Goal: Communication & Community: Answer question/provide support

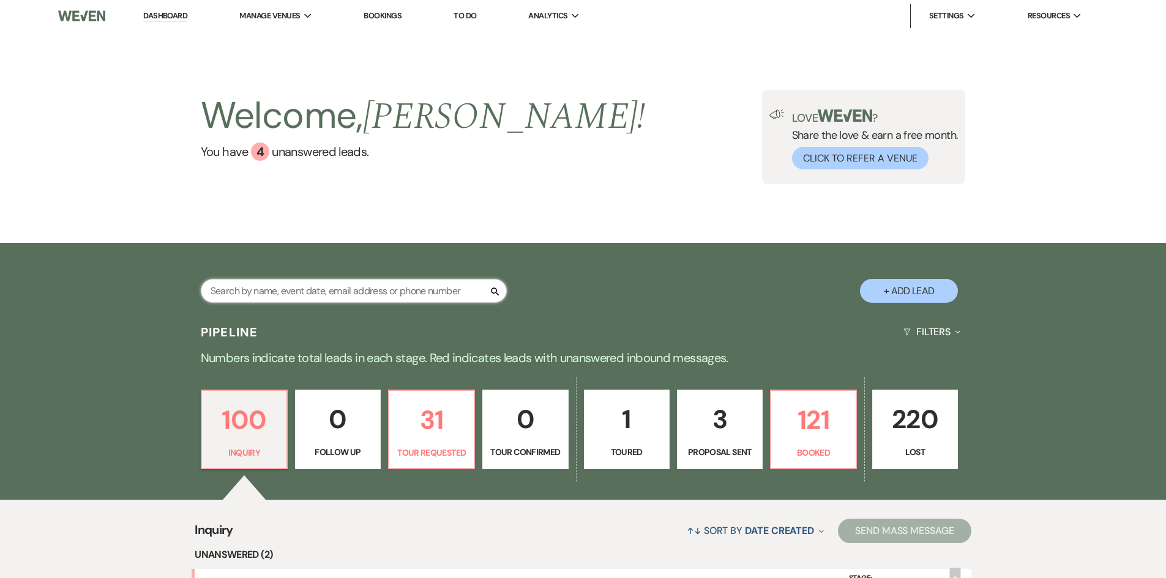
drag, startPoint x: 0, startPoint y: 0, endPoint x: 408, endPoint y: 290, distance: 500.3
click at [408, 290] on input "text" at bounding box center [354, 291] width 306 height 24
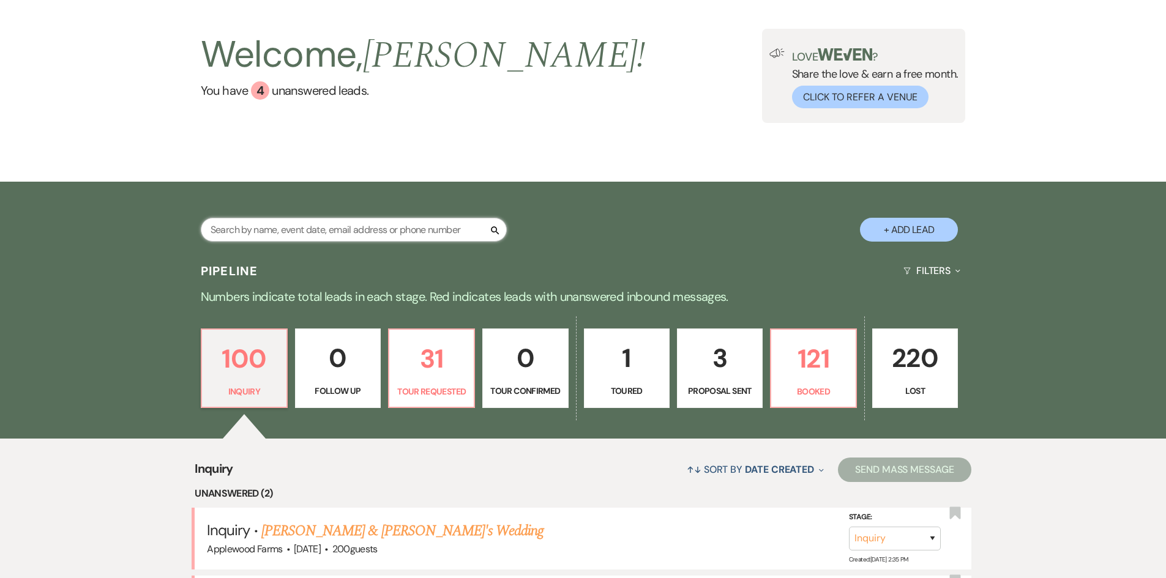
scroll to position [122, 0]
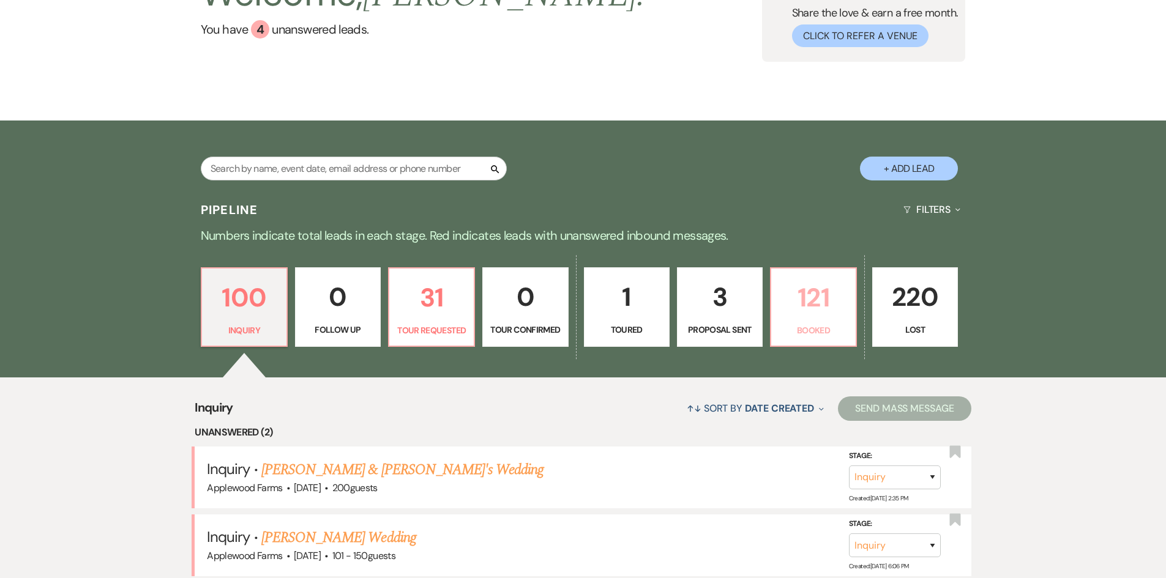
click at [804, 320] on link "121 Booked" at bounding box center [813, 307] width 87 height 80
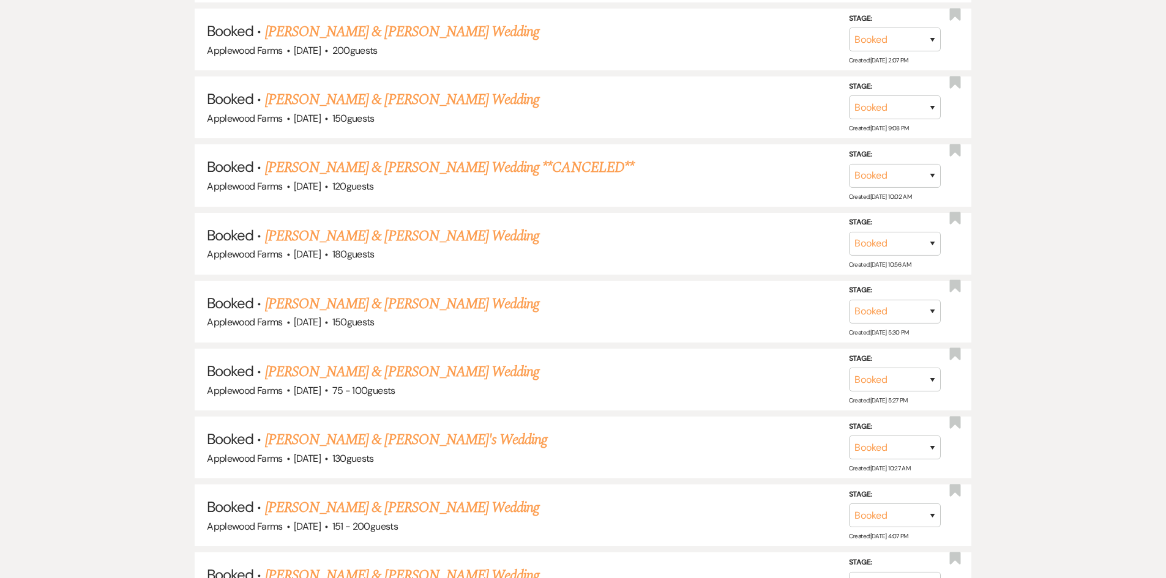
scroll to position [1040, 0]
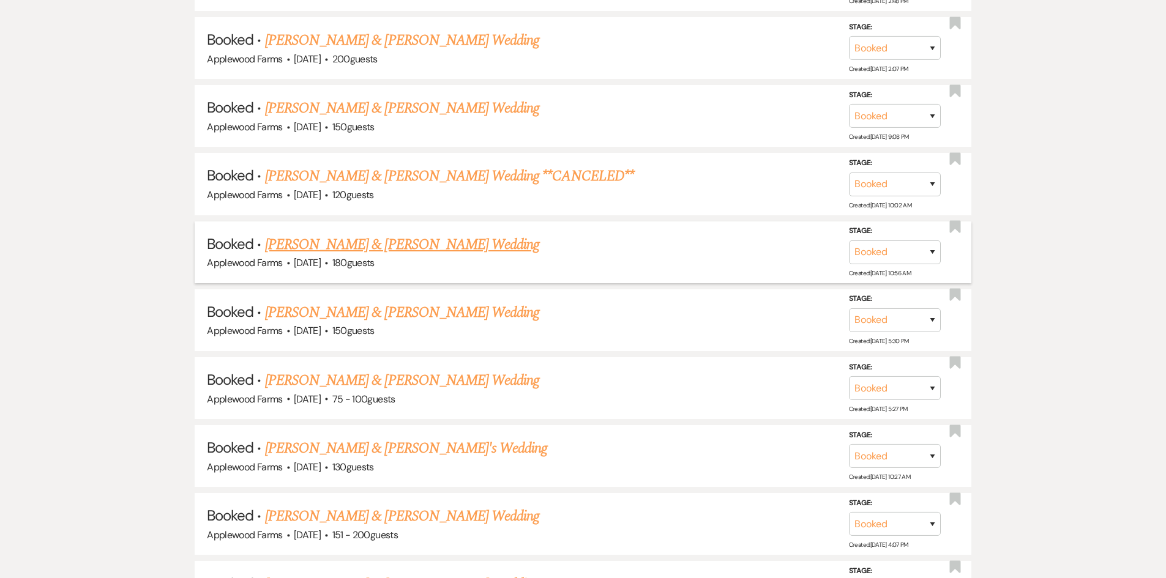
click at [406, 242] on link "[PERSON_NAME] & [PERSON_NAME] Wedding" at bounding box center [402, 245] width 274 height 22
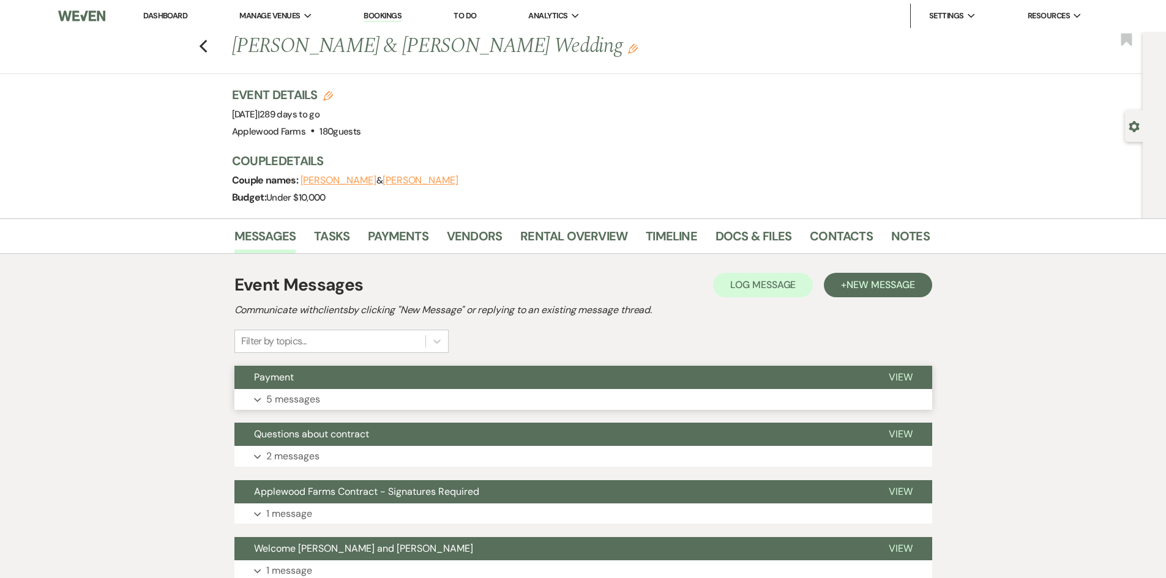
click at [302, 388] on button "Payment" at bounding box center [551, 377] width 635 height 23
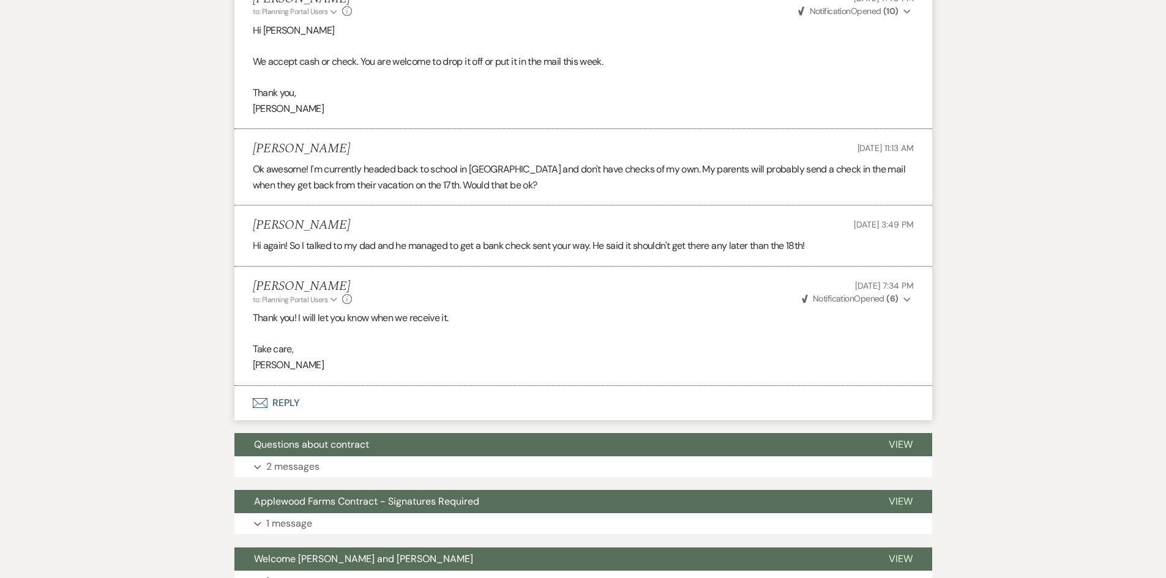
scroll to position [490, 0]
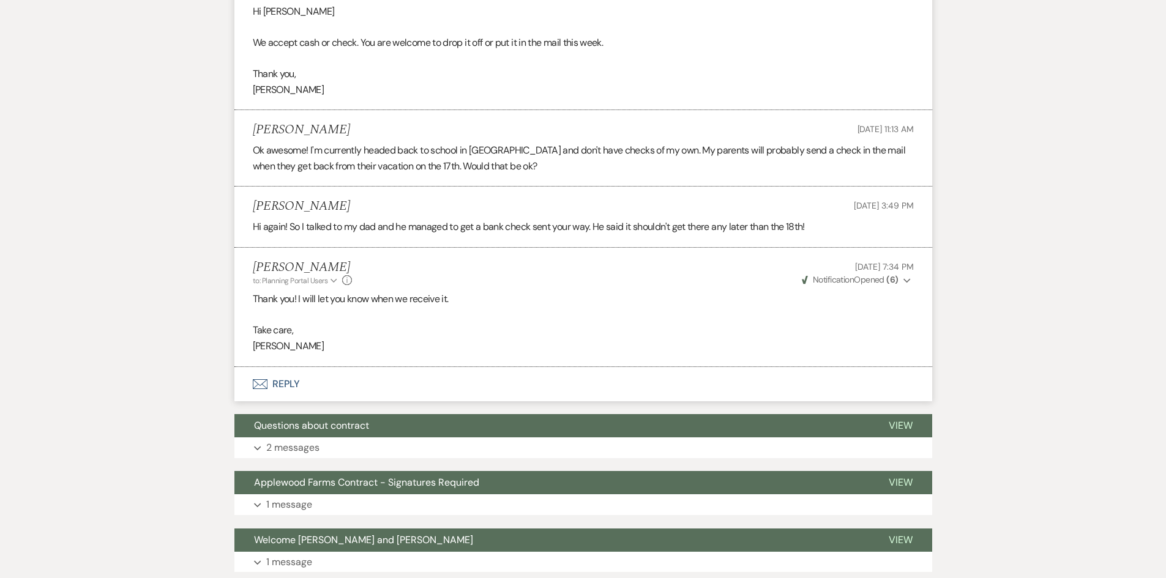
click at [302, 381] on button "Envelope Reply" at bounding box center [583, 384] width 698 height 34
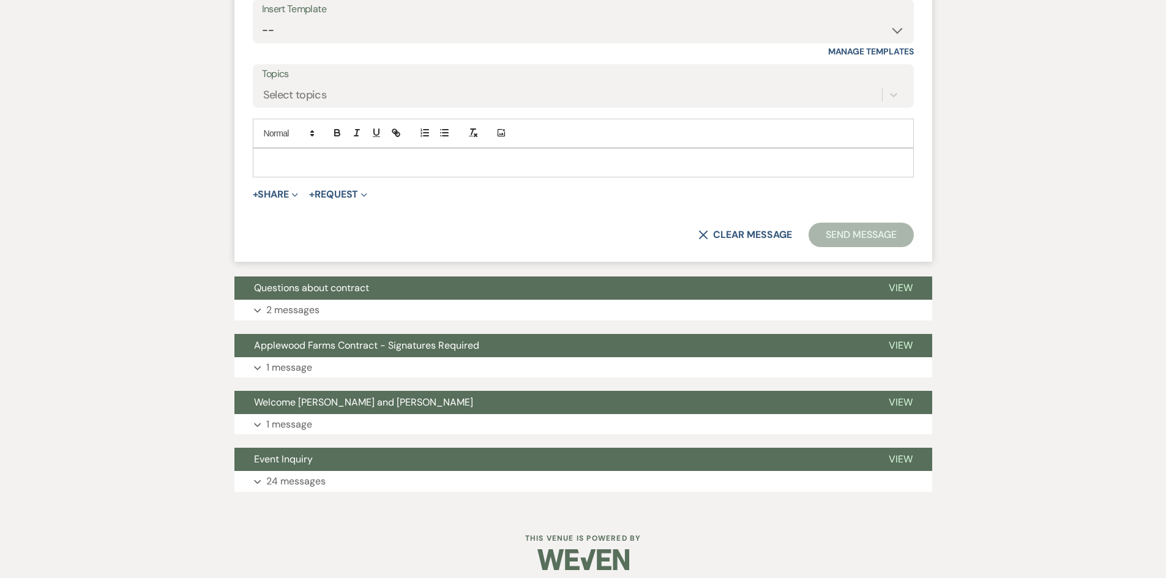
scroll to position [968, 0]
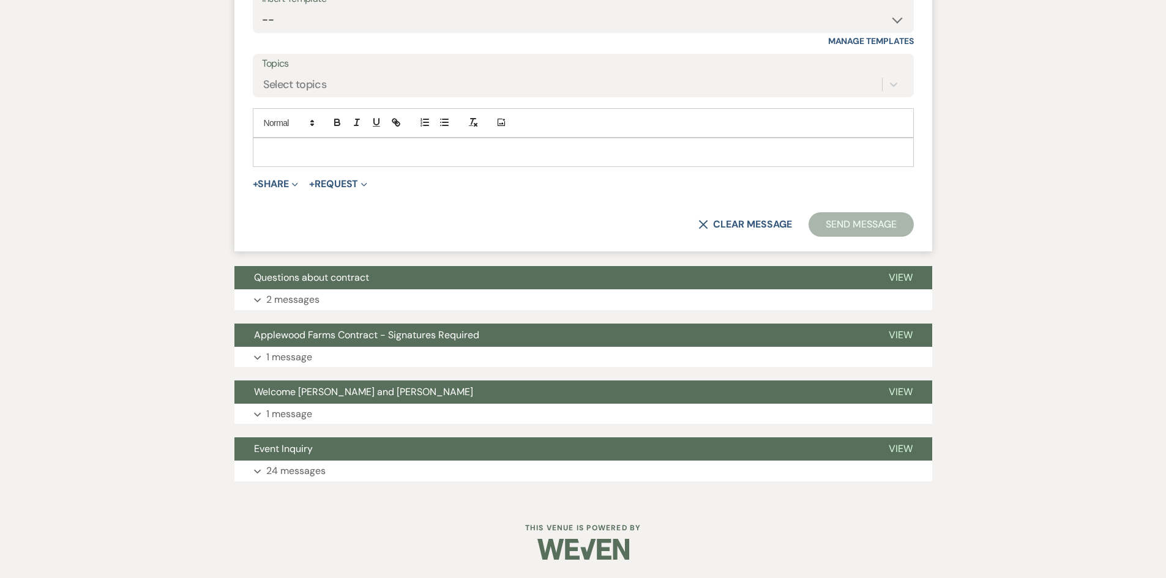
click at [332, 149] on p at bounding box center [583, 152] width 641 height 13
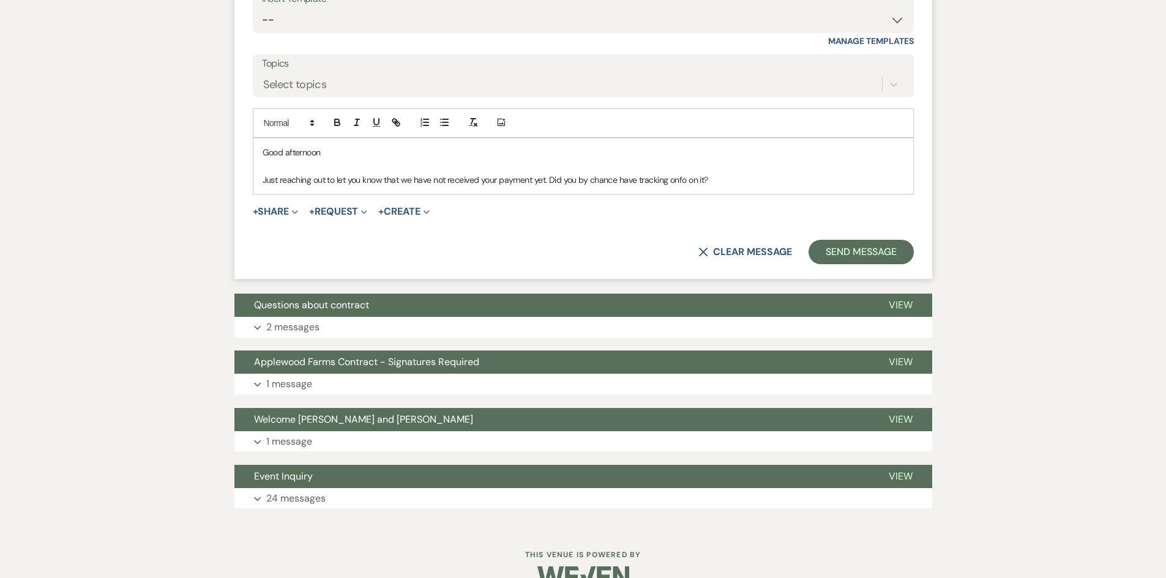
click at [675, 179] on p "Just reaching out to let you know that we have not received your payment yet. D…" at bounding box center [583, 179] width 641 height 13
click at [719, 171] on p at bounding box center [583, 165] width 641 height 13
click at [735, 190] on div "Good afternoon Just reaching out to let you know that we have not received your…" at bounding box center [583, 166] width 660 height 56
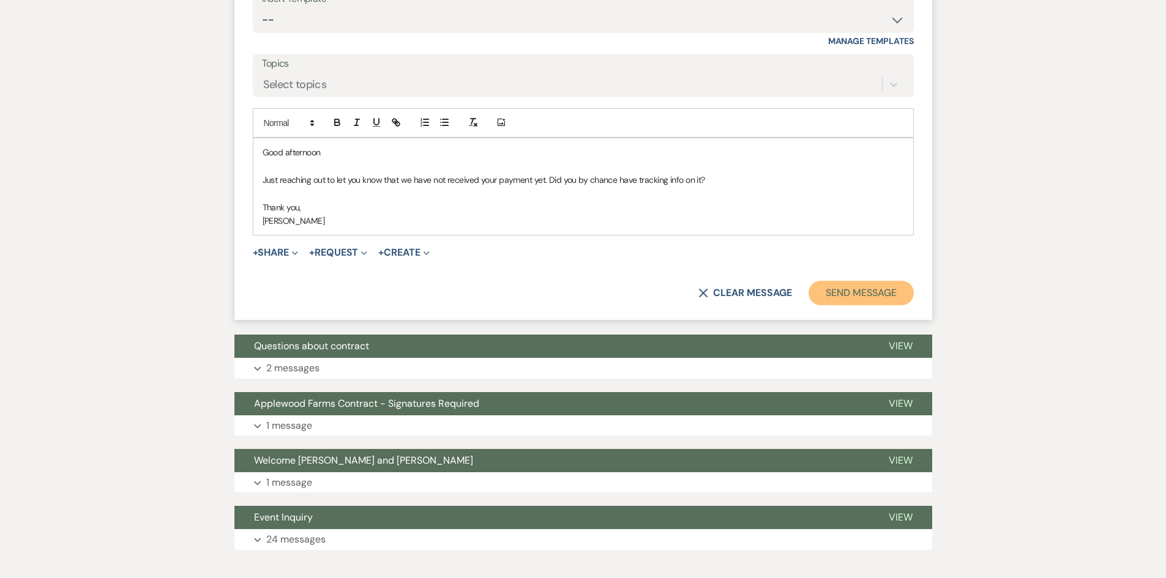
click at [846, 302] on button "Send Message" at bounding box center [860, 293] width 105 height 24
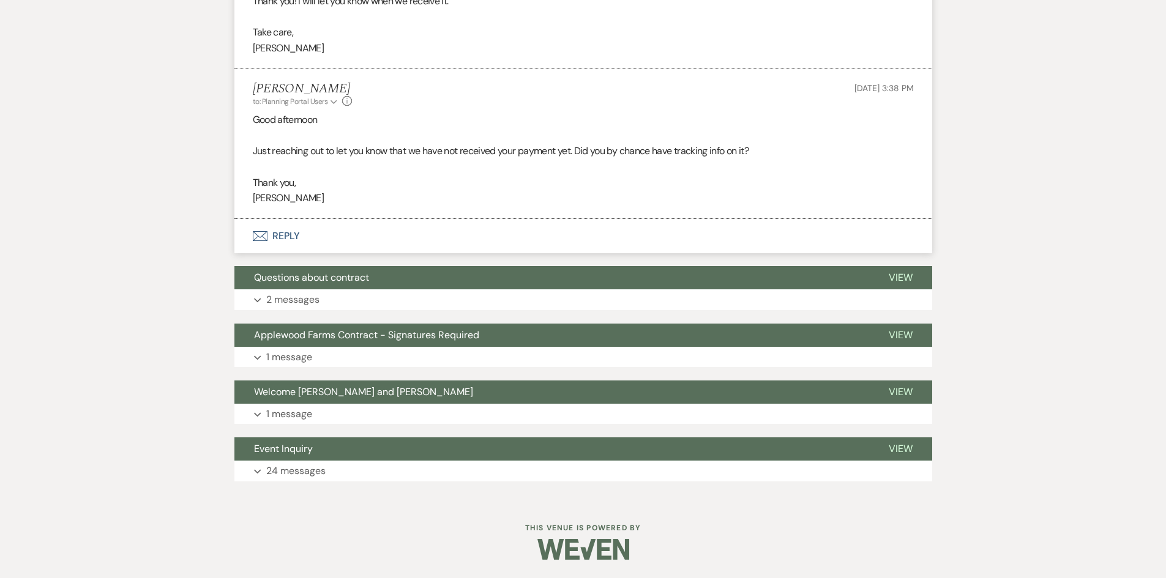
scroll to position [849, 0]
